Goal: Information Seeking & Learning: Learn about a topic

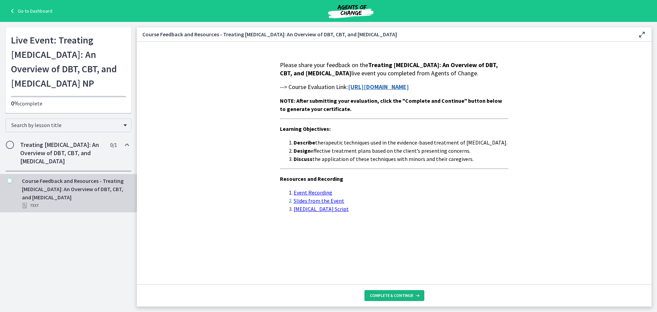
click at [385, 295] on span "Complete & continue" at bounding box center [391, 295] width 43 height 5
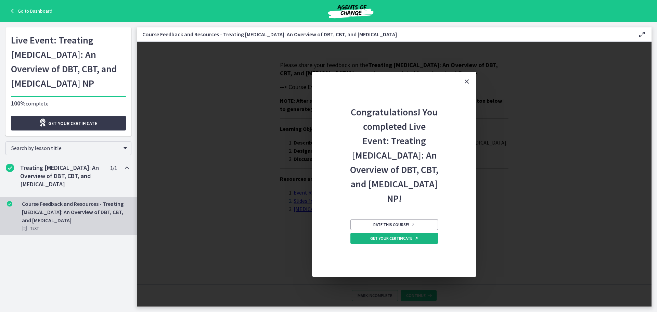
click at [391, 241] on span "Get your certificate" at bounding box center [395, 238] width 48 height 5
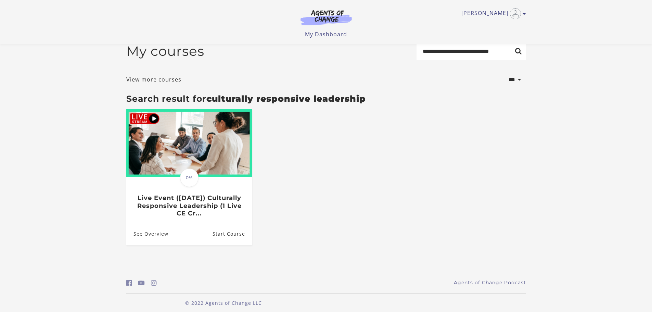
scroll to position [17, 0]
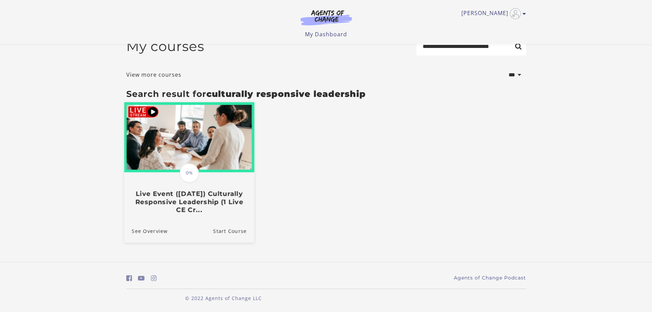
click at [177, 203] on h3 "Live Event (8/29/25) Culturally Responsive Leadership (1 Live CE Cr..." at bounding box center [188, 202] width 115 height 24
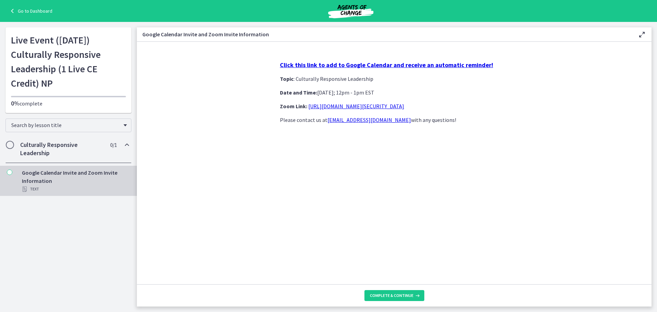
click at [399, 66] on strong "Click this link to add to Google Calendar and receive an automatic reminder!" at bounding box center [386, 65] width 213 height 8
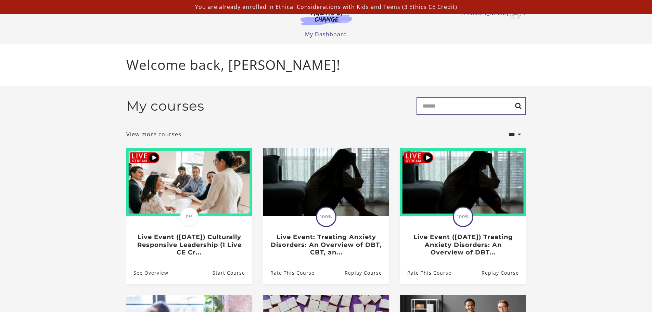
click at [446, 107] on input "Search" at bounding box center [472, 106] width 110 height 18
type input "******"
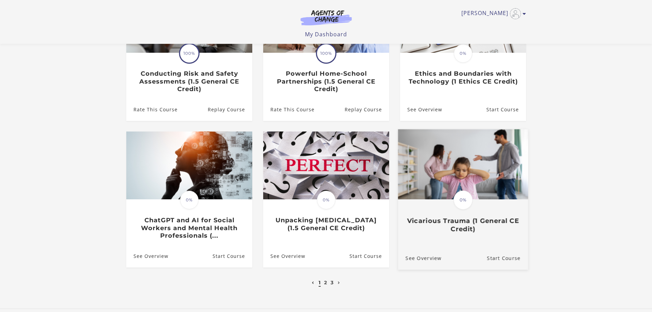
scroll to position [171, 0]
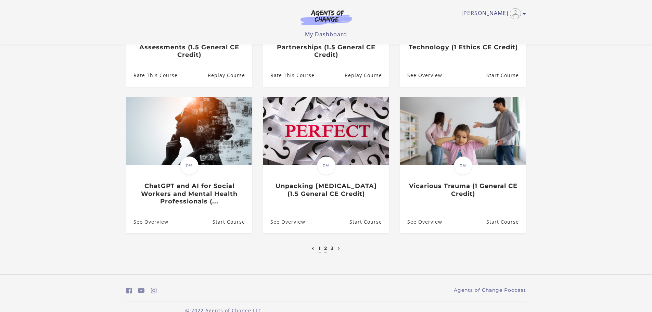
click at [326, 251] on link "2" at bounding box center [325, 248] width 3 height 6
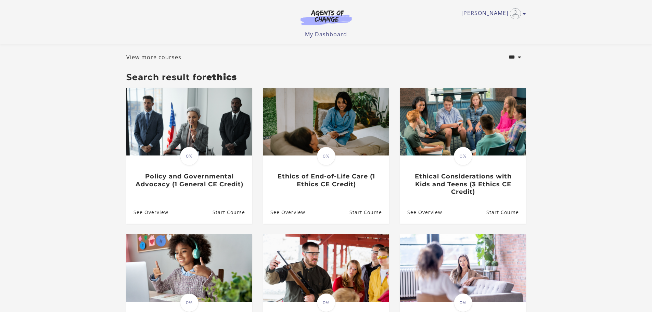
scroll to position [68, 0]
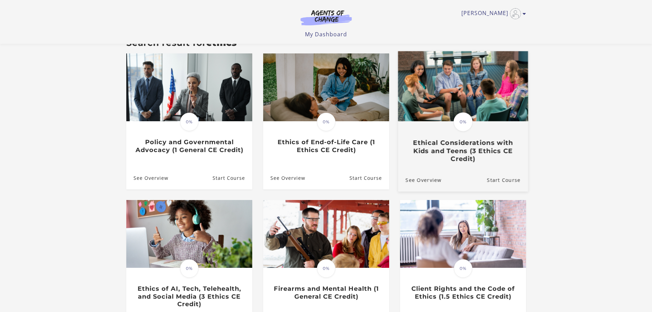
click at [457, 122] on span "0%" at bounding box center [463, 121] width 19 height 19
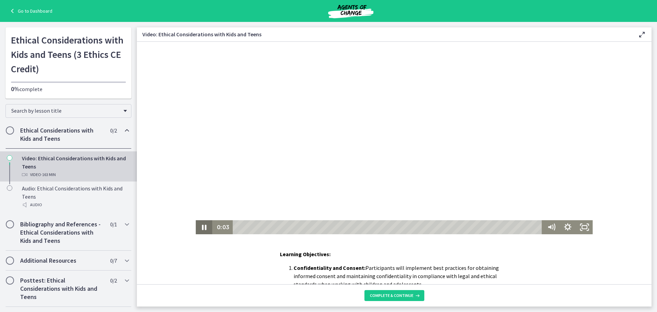
click at [202, 226] on icon "Pause" at bounding box center [204, 227] width 4 height 5
